Goal: Information Seeking & Learning: Learn about a topic

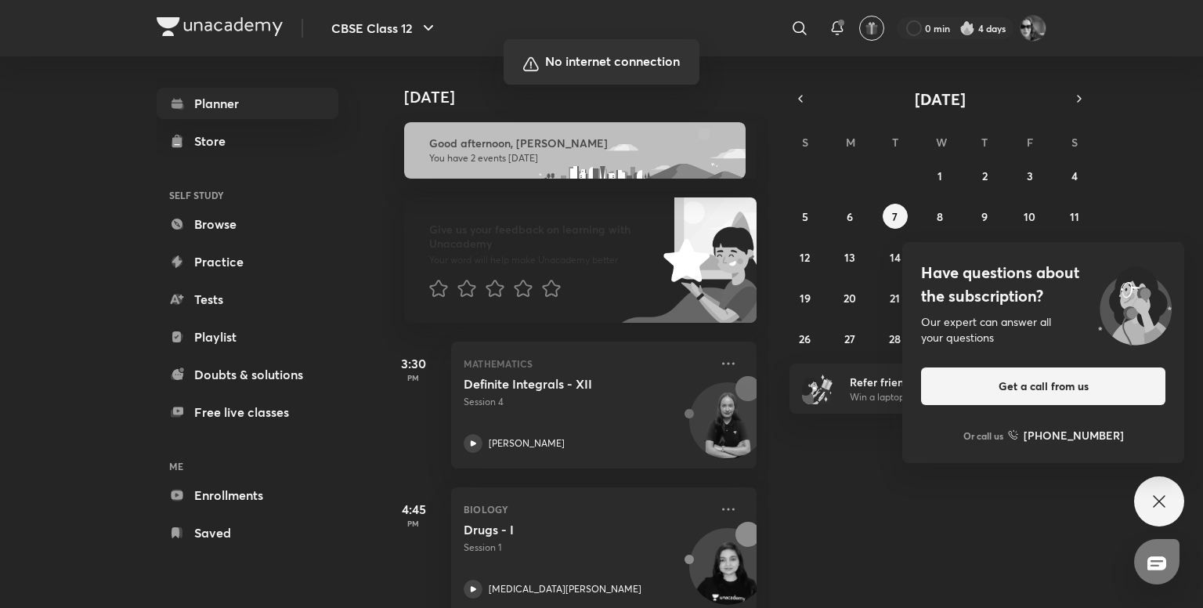
scroll to position [31, 0]
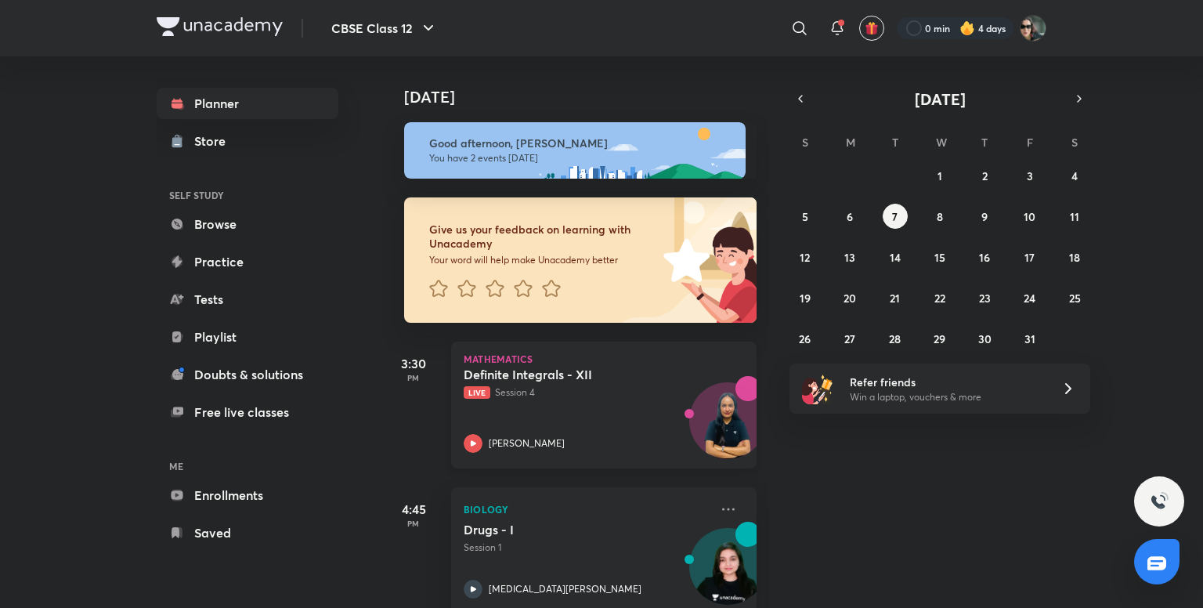
click at [608, 388] on p "Live Session 4" at bounding box center [587, 392] width 246 height 14
